Goal: Task Accomplishment & Management: Use online tool/utility

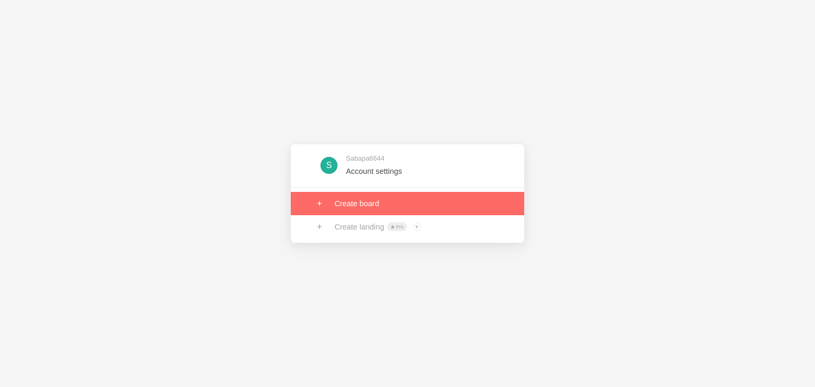
click at [343, 200] on link at bounding box center [407, 203] width 233 height 23
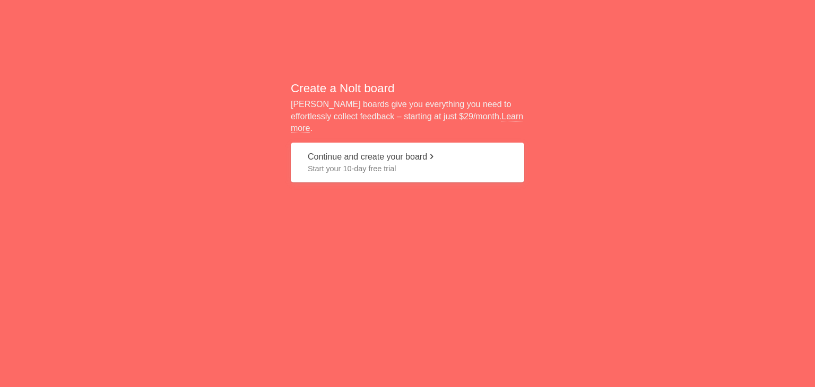
click at [372, 154] on button "Continue and create your board Start your 10-day free trial" at bounding box center [407, 163] width 233 height 40
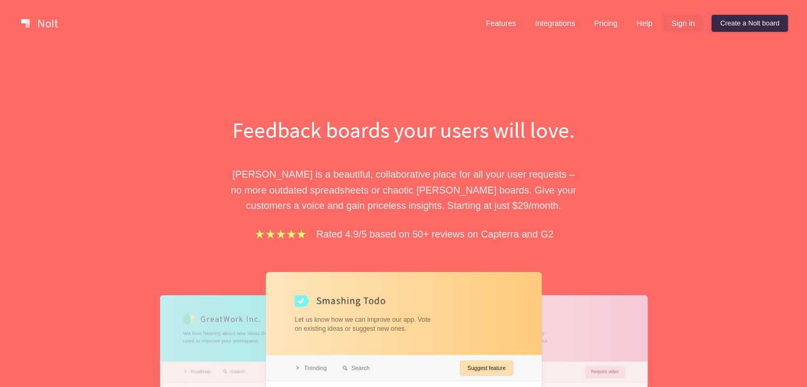
click at [683, 20] on link "Sign in" at bounding box center [683, 23] width 40 height 17
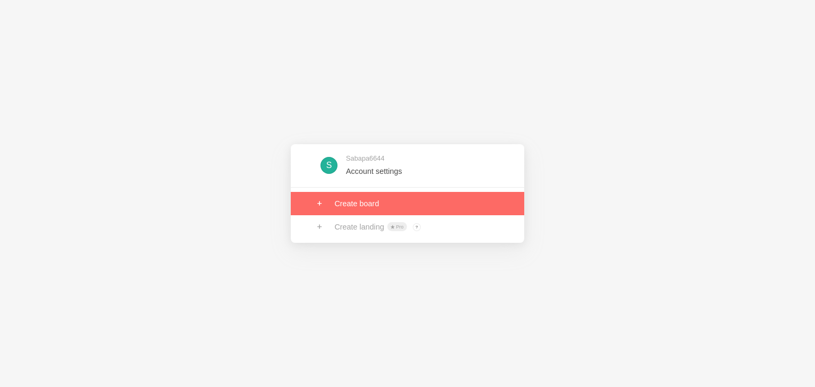
click at [395, 211] on link at bounding box center [407, 203] width 233 height 23
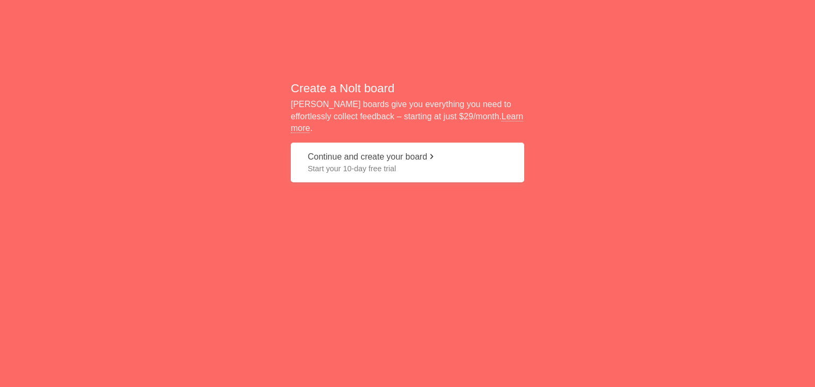
click at [395, 164] on span "Start your 10-day free trial" at bounding box center [408, 168] width 200 height 11
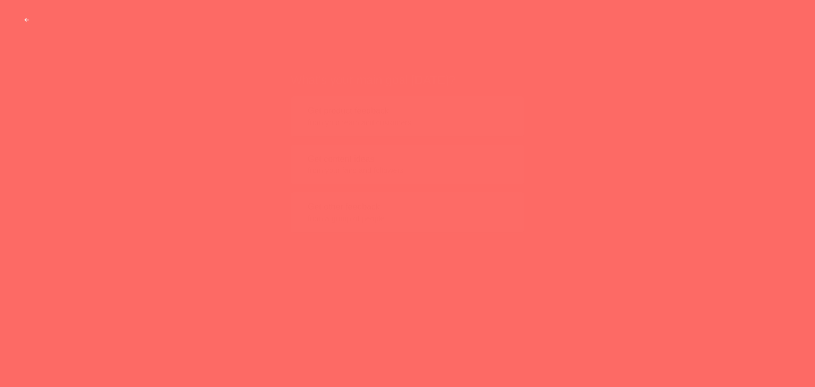
click at [371, 97] on span "from your team and customers" at bounding box center [408, 102] width 200 height 11
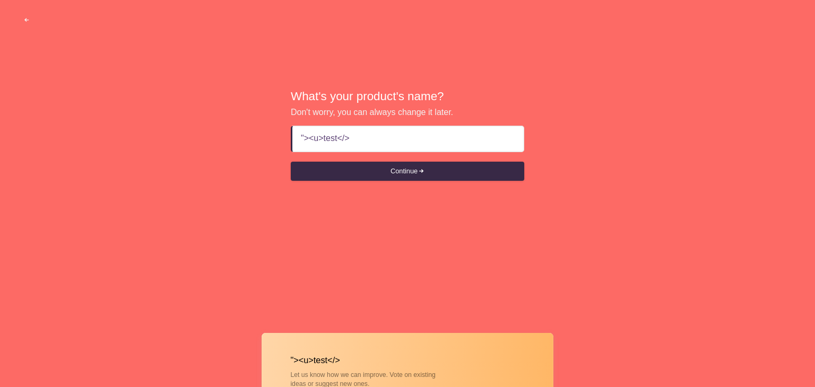
type input ""><u>test</u>"
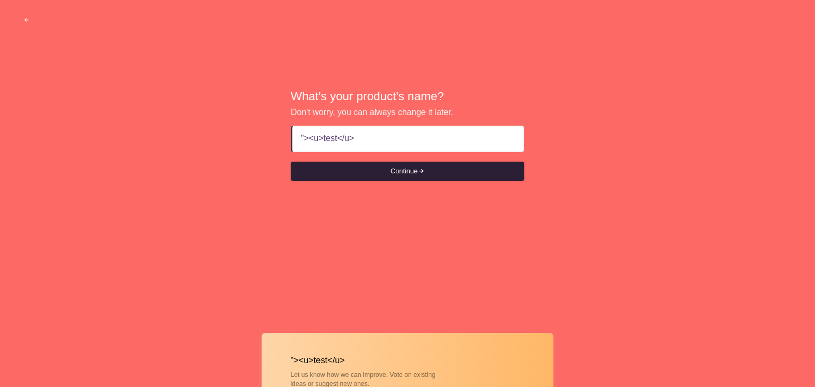
click at [372, 166] on button "Continue" at bounding box center [407, 171] width 233 height 19
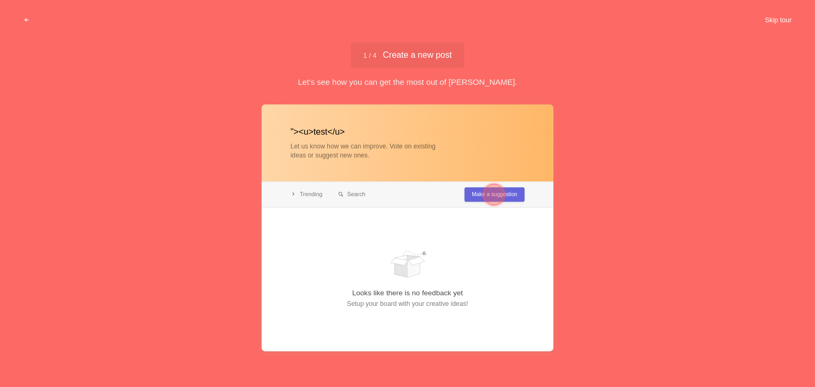
click at [768, 21] on button "Skip tour" at bounding box center [778, 20] width 53 height 19
